Goal: Information Seeking & Learning: Find specific fact

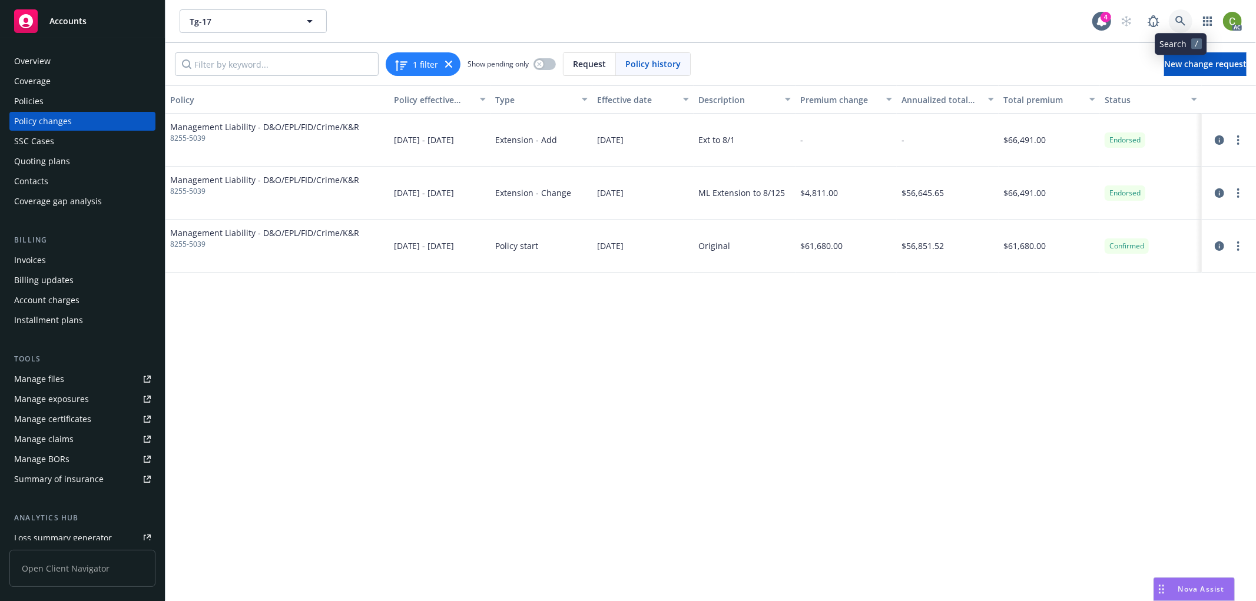
click at [1181, 24] on icon at bounding box center [1180, 21] width 11 height 11
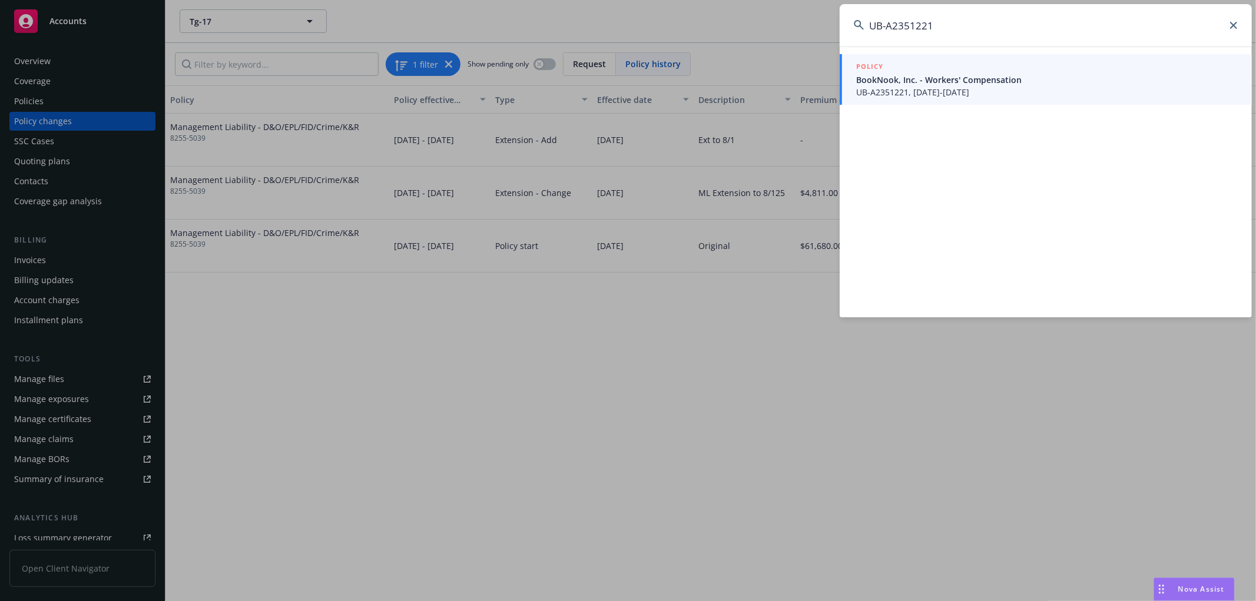
type input "UB-A2351221"
click at [925, 78] on span "BookNook, Inc. - Workers' Compensation" at bounding box center [1047, 80] width 382 height 12
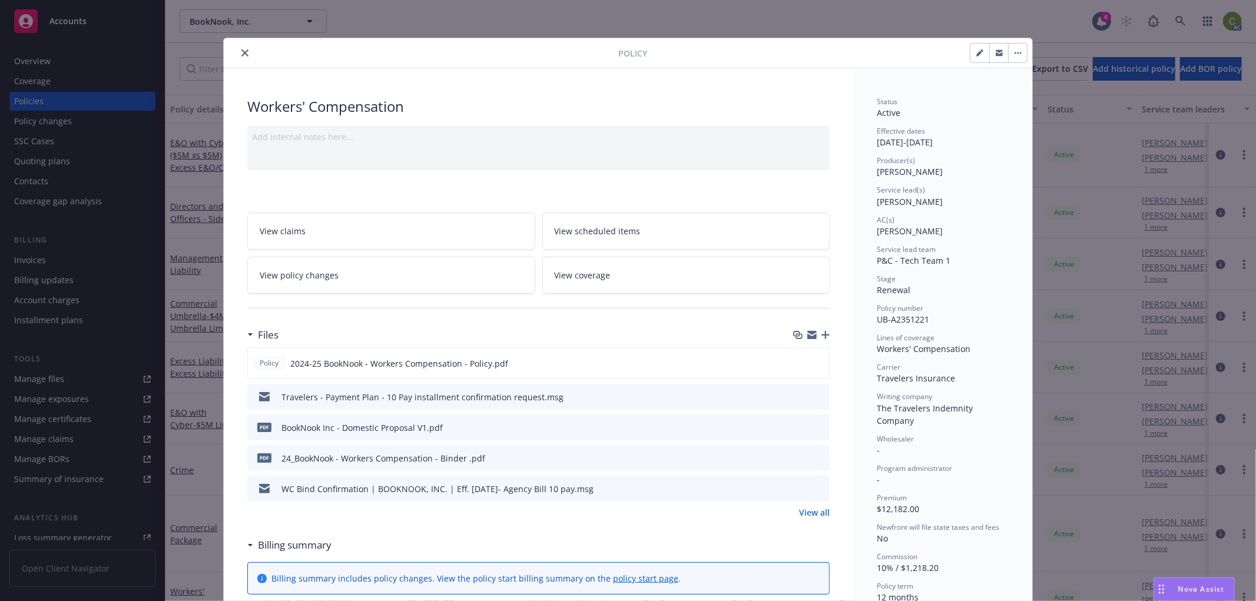
click at [241, 52] on icon "close" at bounding box center [244, 52] width 7 height 7
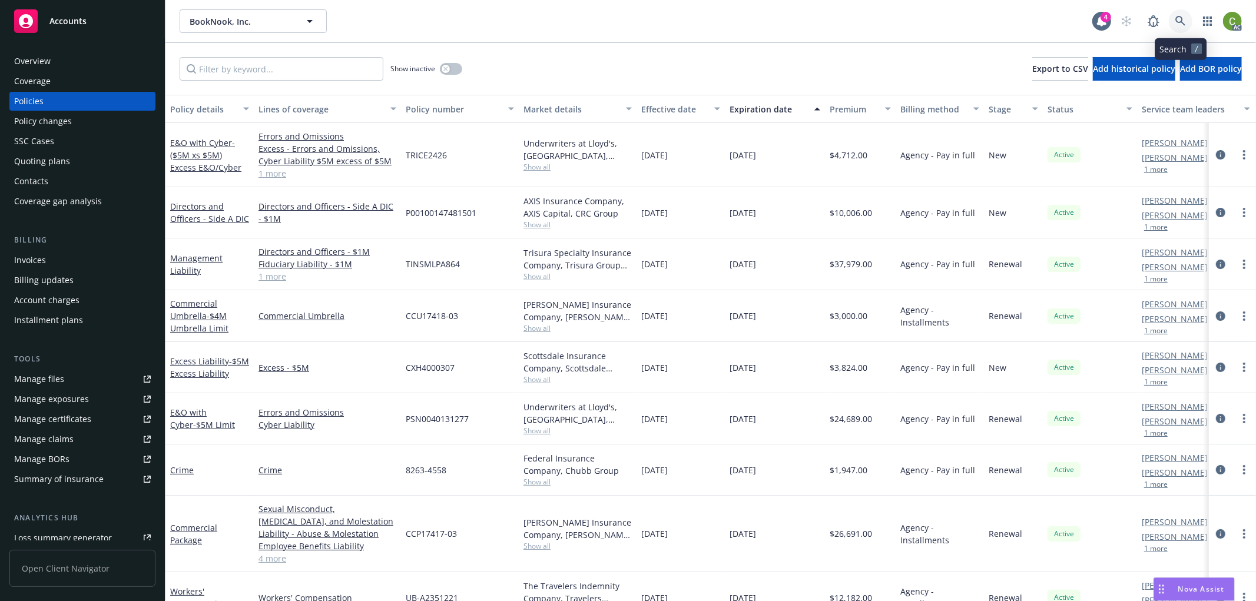
click at [1184, 20] on icon at bounding box center [1180, 21] width 11 height 11
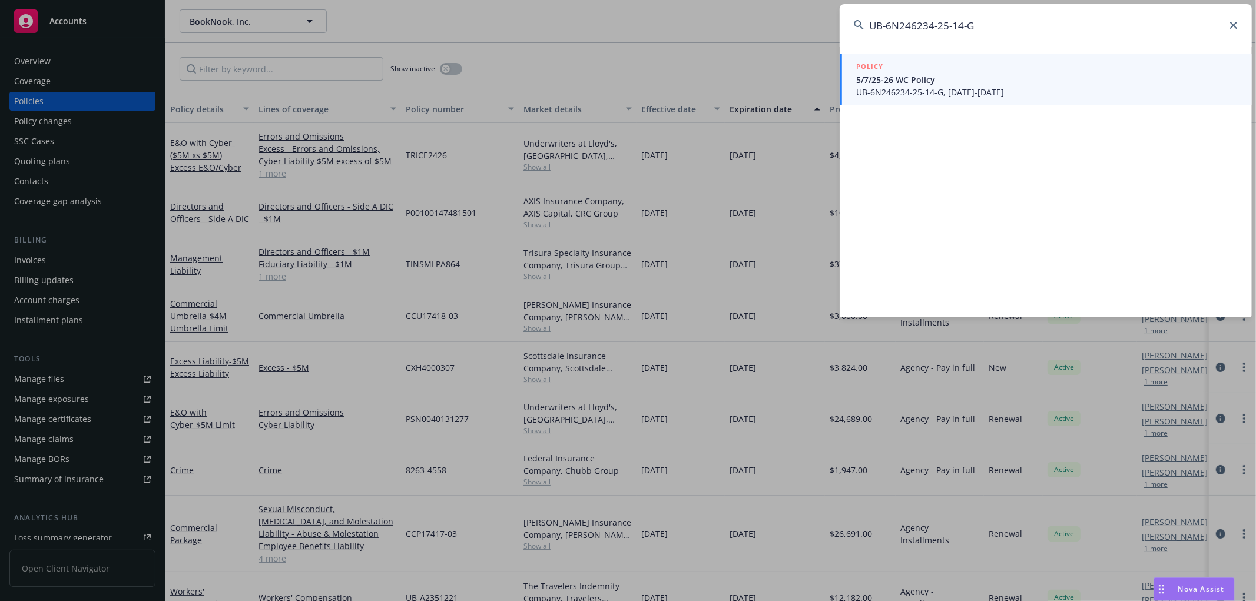
type input "UB-6N246234-25-14-G"
click at [960, 90] on span "UB-6N246234-25-14-G, 05/07/2025-05/07/2026" at bounding box center [1047, 92] width 382 height 12
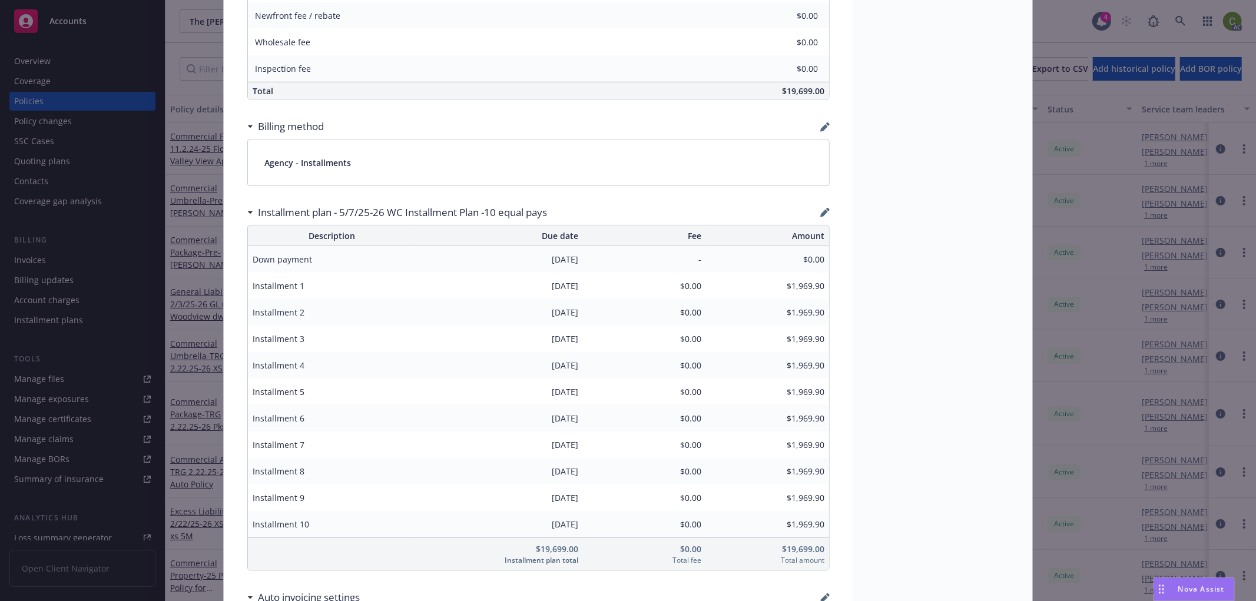
scroll to position [785, 0]
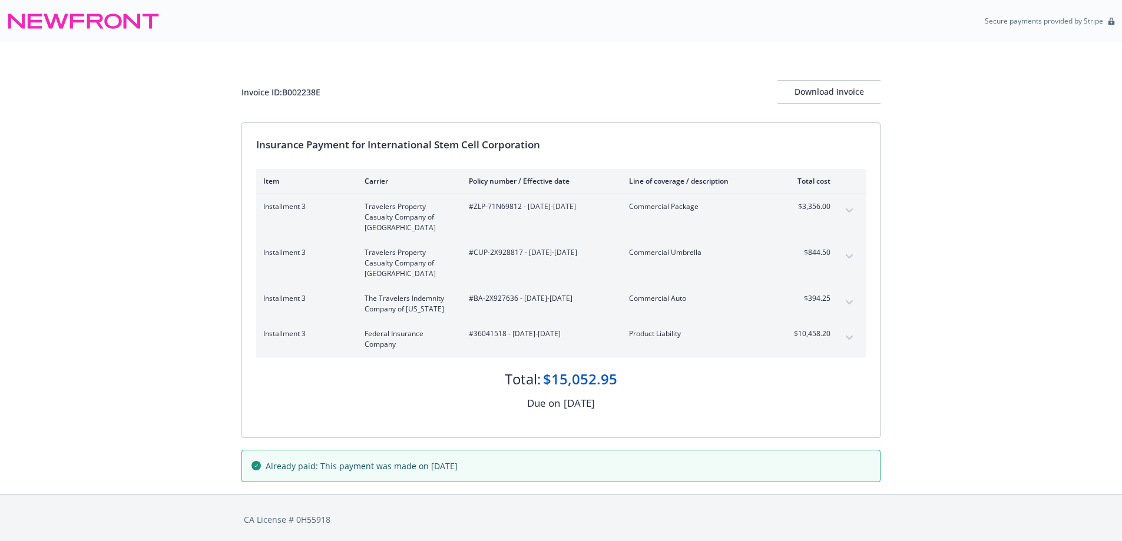
click at [303, 88] on div "Invoice ID: B002238E" at bounding box center [280, 92] width 79 height 12
copy div "B002238E"
